Goal: Task Accomplishment & Management: Manage account settings

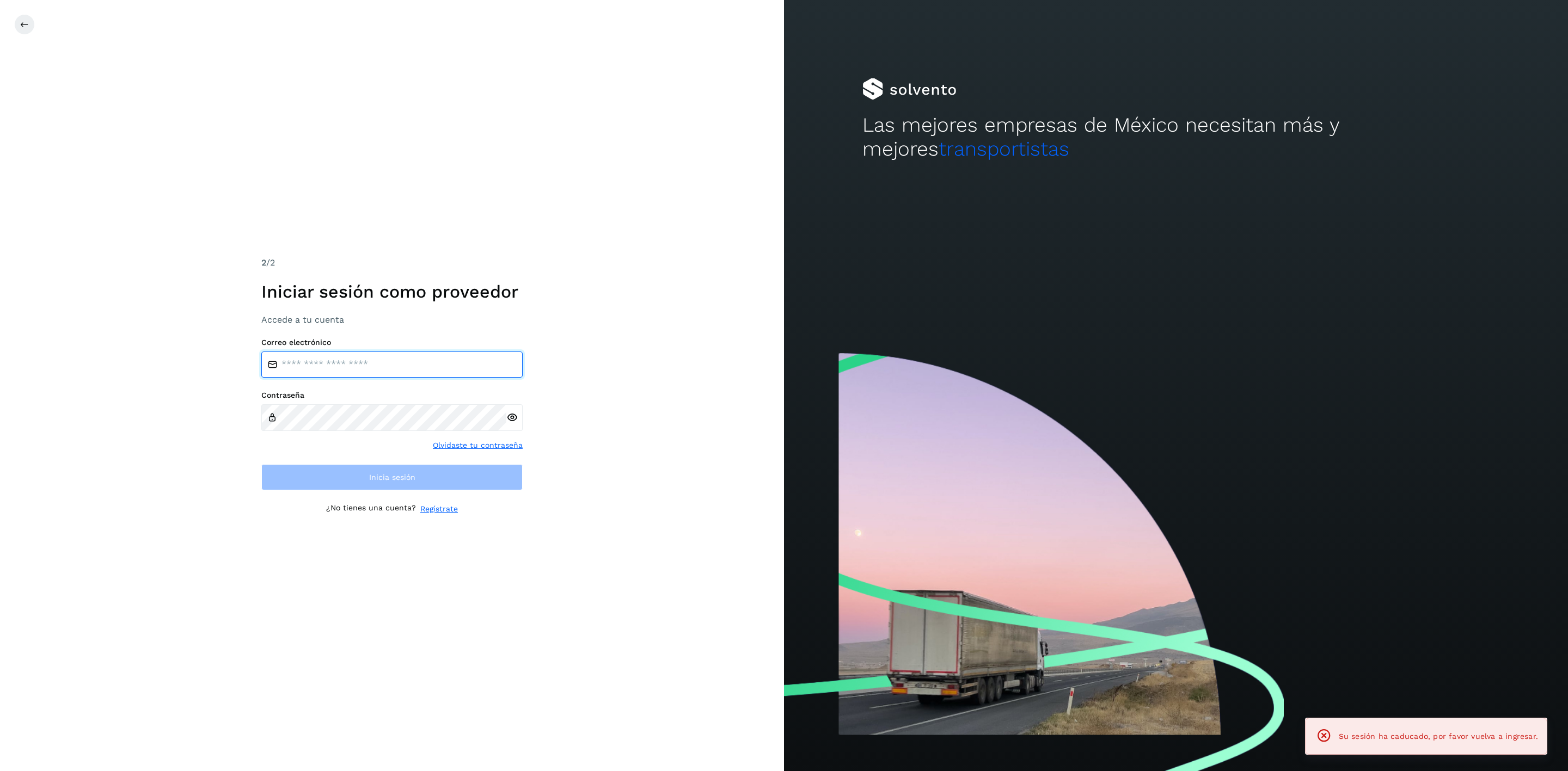
type input "**********"
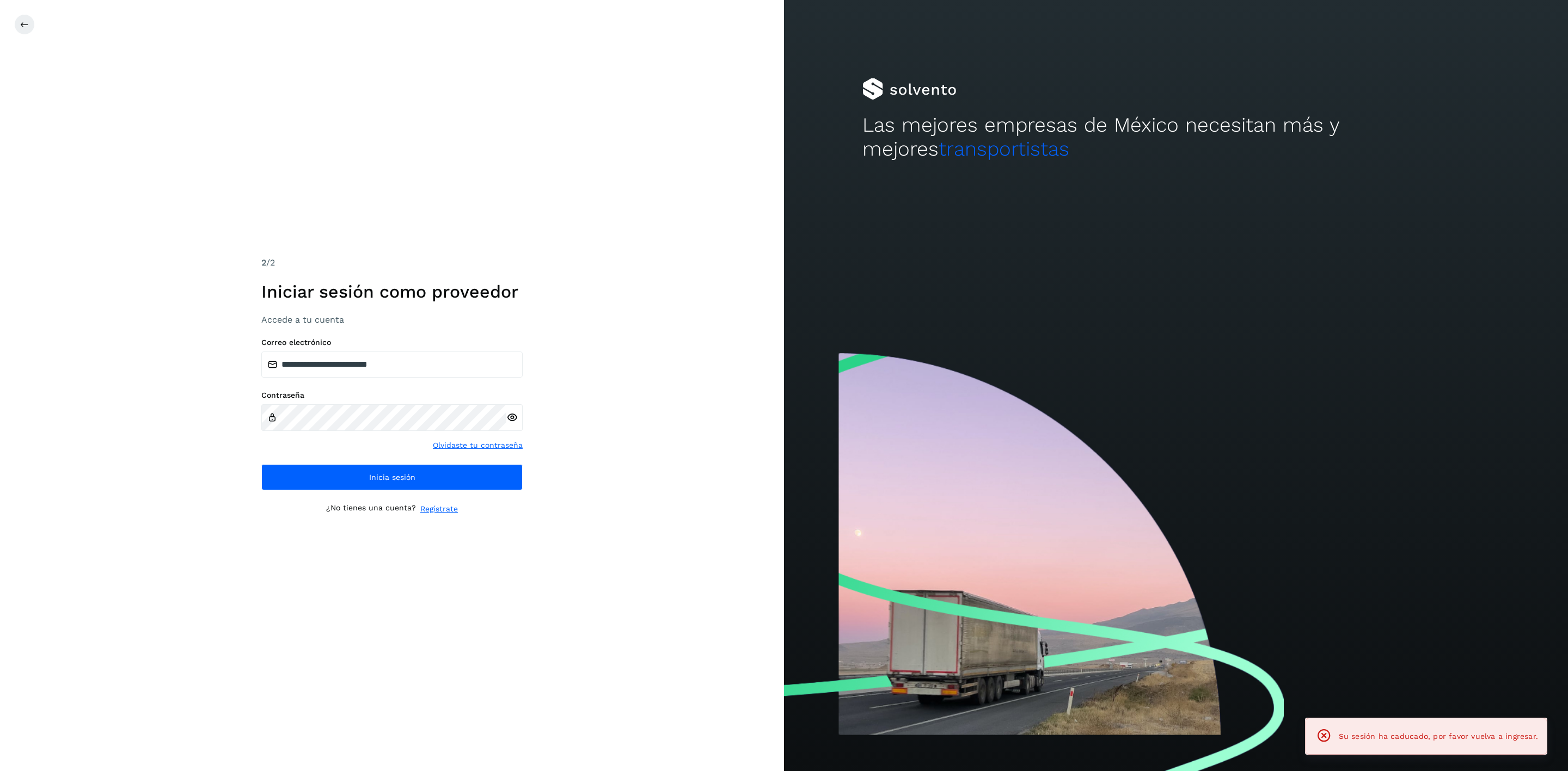
click at [386, 598] on div "**********" at bounding box center [392, 385] width 784 height 771
click at [363, 483] on button "Inicia sesión" at bounding box center [391, 477] width 261 height 26
